Goal: Task Accomplishment & Management: Manage account settings

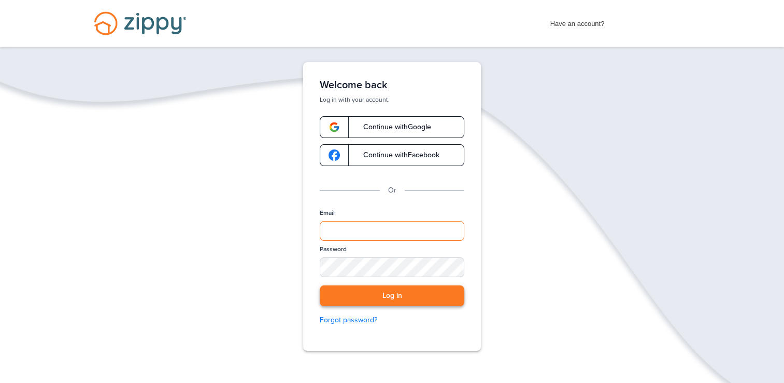
type input "**********"
click at [370, 287] on button "Log in" at bounding box center [392, 295] width 145 height 21
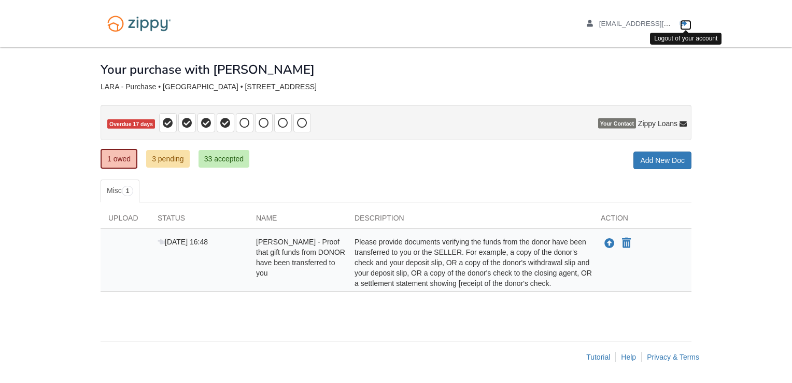
click at [682, 25] on icon "Log out" at bounding box center [683, 23] width 7 height 7
